Goal: Information Seeking & Learning: Check status

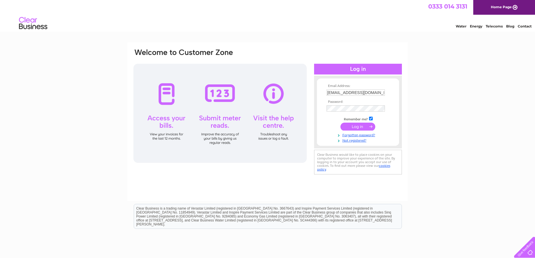
click at [356, 128] on input "submit" at bounding box center [357, 127] width 35 height 8
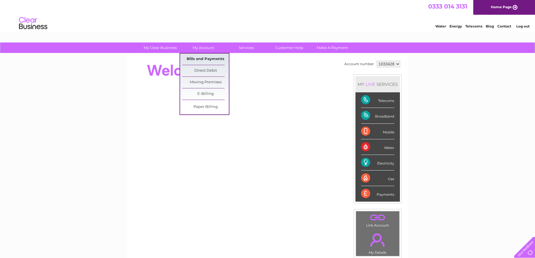
click at [195, 61] on link "Bills and Payments" at bounding box center [205, 58] width 47 height 11
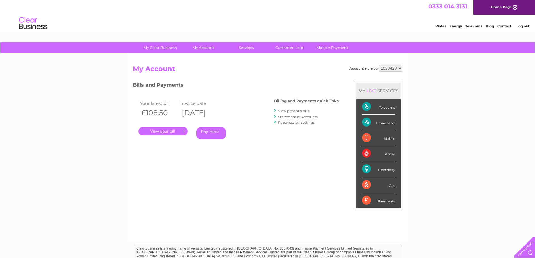
click at [159, 130] on link "." at bounding box center [162, 131] width 49 height 8
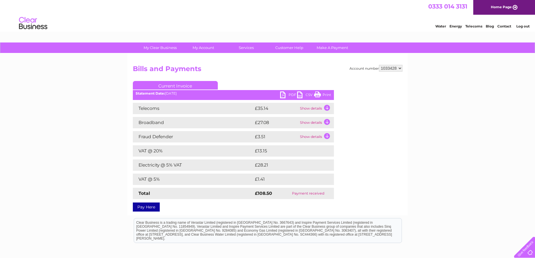
click at [308, 108] on td "Show details" at bounding box center [315, 108] width 35 height 11
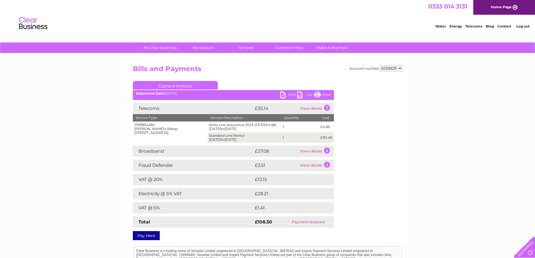
click at [325, 165] on td "Show details" at bounding box center [315, 165] width 35 height 11
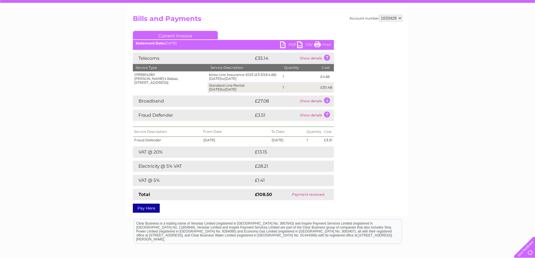
scroll to position [57, 0]
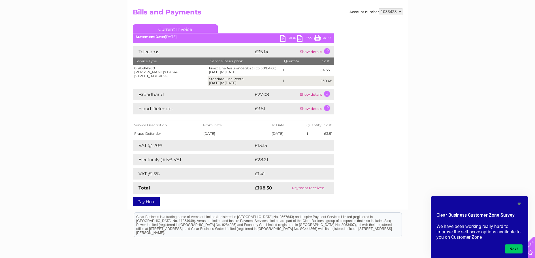
click at [466, 158] on div "My Clear Business Login Details My Details My Preferences Link Account My Accou…" at bounding box center [267, 146] width 535 height 320
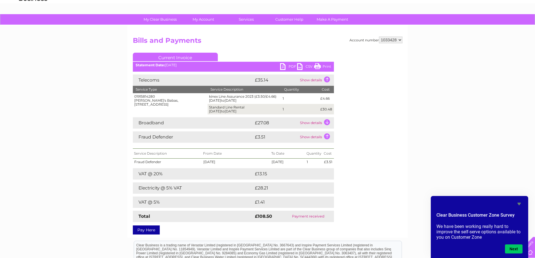
click at [246, 96] on td "kinex Line Assurance 2023 (£3.50/£4.66) 01/08/2025 to 31/08/2025" at bounding box center [244, 98] width 74 height 11
click at [304, 123] on td "Show details" at bounding box center [315, 122] width 35 height 11
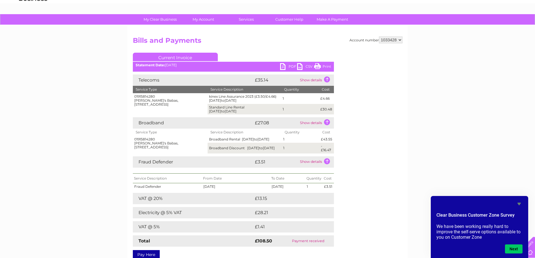
click at [319, 81] on td "Show details" at bounding box center [315, 79] width 35 height 11
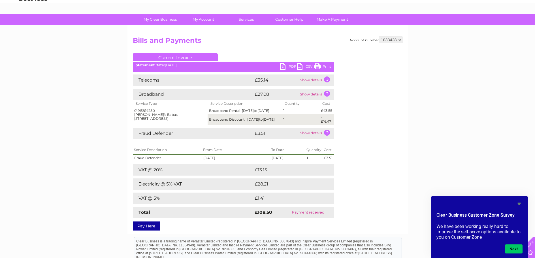
click at [306, 79] on td "Show details" at bounding box center [315, 79] width 35 height 11
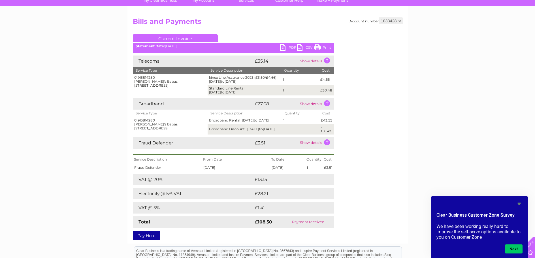
scroll to position [57, 0]
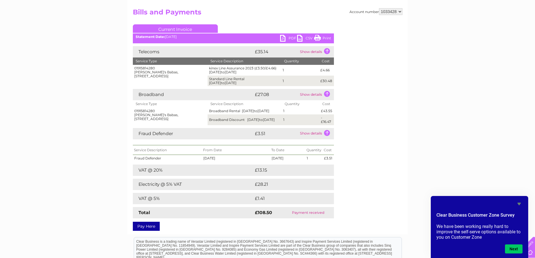
click at [261, 187] on td "£28.21" at bounding box center [287, 184] width 68 height 11
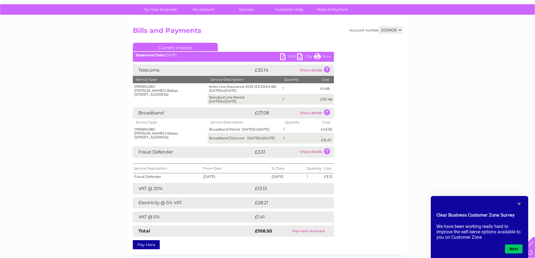
scroll to position [28, 0]
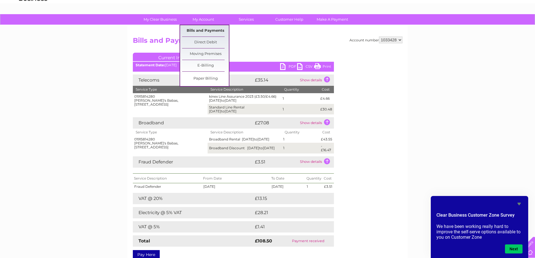
click at [204, 30] on link "Bills and Payments" at bounding box center [205, 30] width 47 height 11
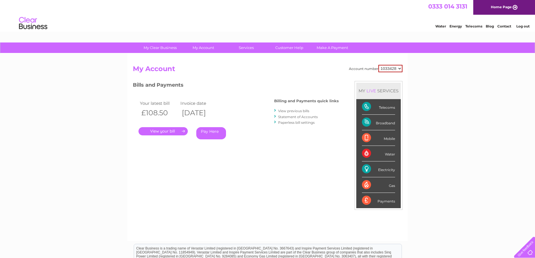
click at [165, 130] on link "." at bounding box center [162, 131] width 49 height 8
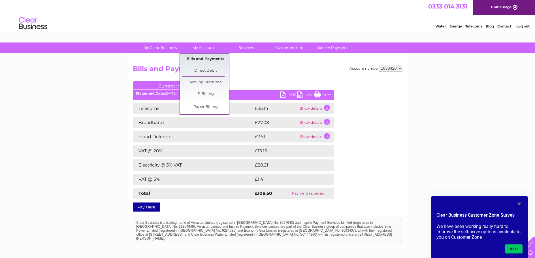
click at [200, 61] on link "Bills and Payments" at bounding box center [205, 58] width 47 height 11
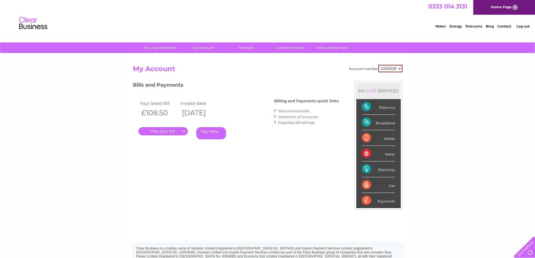
click at [289, 111] on link "View previous bills" at bounding box center [293, 111] width 31 height 4
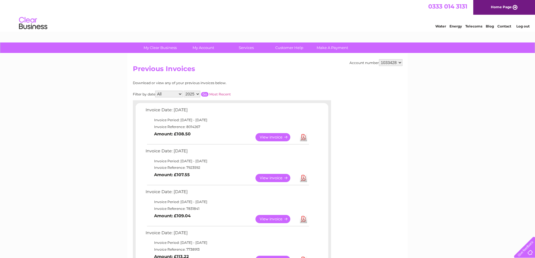
click at [197, 93] on select "2025 2024 2023 2022" at bounding box center [191, 94] width 17 height 7
select select "2024"
click at [184, 91] on select "2025 2024 2023 2022" at bounding box center [191, 94] width 17 height 7
click at [206, 93] on input "button" at bounding box center [204, 94] width 7 height 5
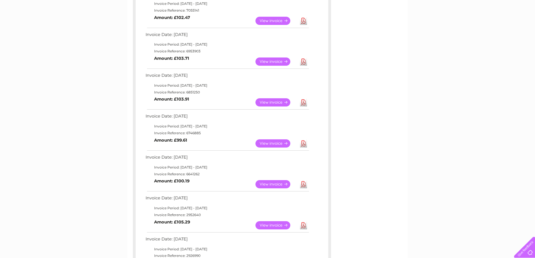
scroll to position [226, 0]
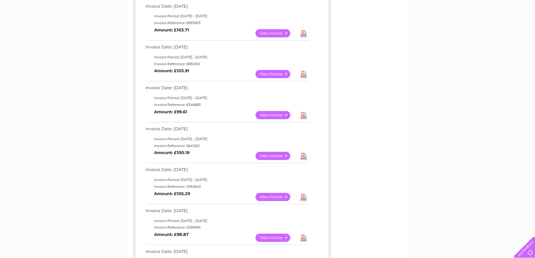
click at [267, 158] on link "View" at bounding box center [276, 156] width 42 height 8
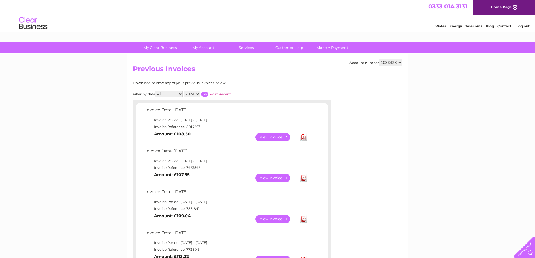
click at [198, 95] on select "2025 2024 2023 2022" at bounding box center [191, 94] width 17 height 7
select select "2023"
click at [184, 91] on select "2025 2024 2023 2022" at bounding box center [191, 94] width 17 height 7
click at [208, 93] on input "button" at bounding box center [204, 94] width 7 height 5
click at [264, 175] on link "View" at bounding box center [276, 178] width 42 height 8
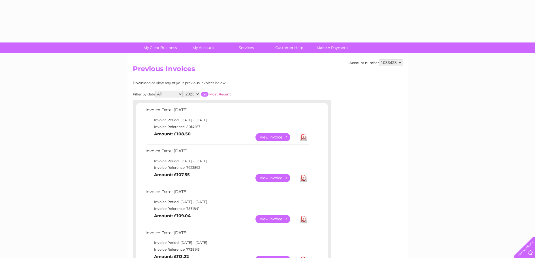
select select "2023"
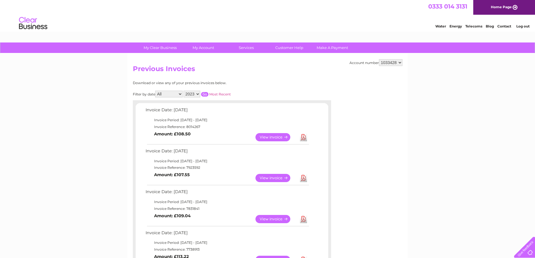
scroll to position [57, 0]
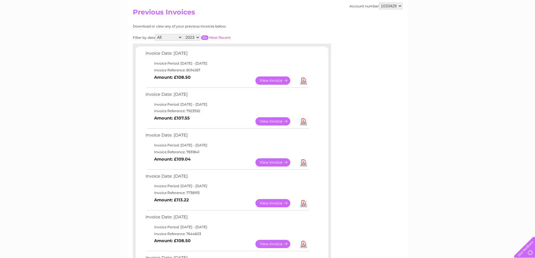
click at [265, 204] on link "View" at bounding box center [276, 203] width 42 height 8
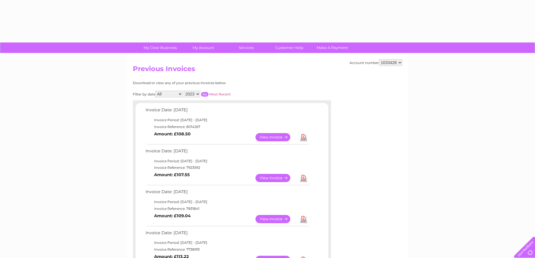
select select "2023"
